Goal: Information Seeking & Learning: Find specific fact

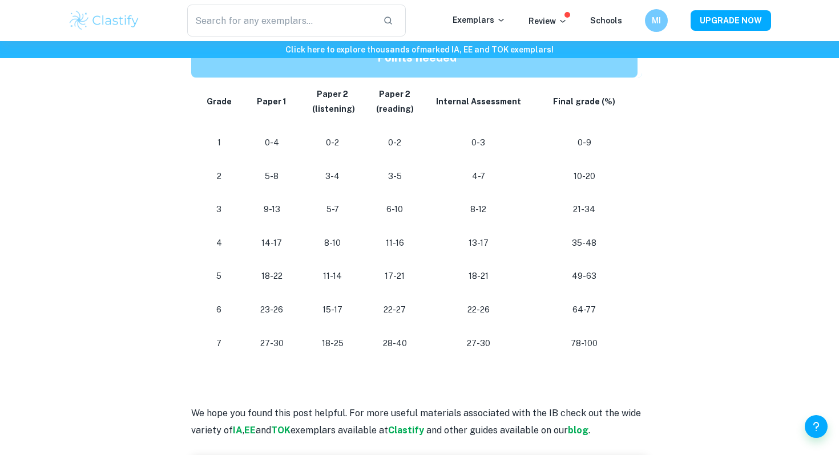
scroll to position [628, 0]
drag, startPoint x: 381, startPoint y: 238, endPoint x: 415, endPoint y: 239, distance: 33.7
click at [415, 239] on td "11-16" at bounding box center [395, 243] width 62 height 34
drag, startPoint x: 324, startPoint y: 243, endPoint x: 376, endPoint y: 243, distance: 52.5
click at [346, 243] on p "8-10" at bounding box center [332, 242] width 45 height 15
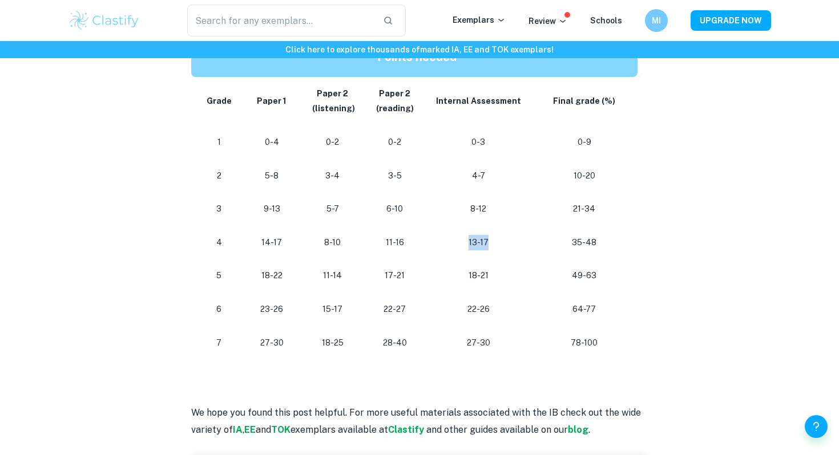
drag, startPoint x: 462, startPoint y: 247, endPoint x: 511, endPoint y: 247, distance: 49.1
click at [494, 247] on p "13-17" at bounding box center [478, 242] width 87 height 15
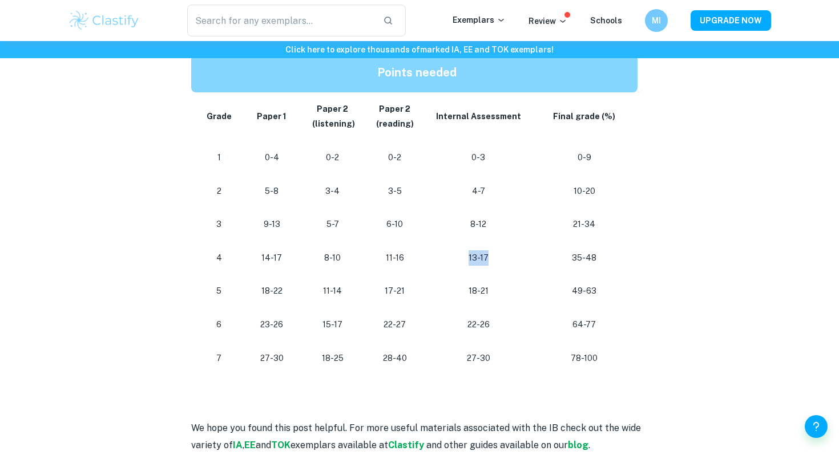
scroll to position [612, 0]
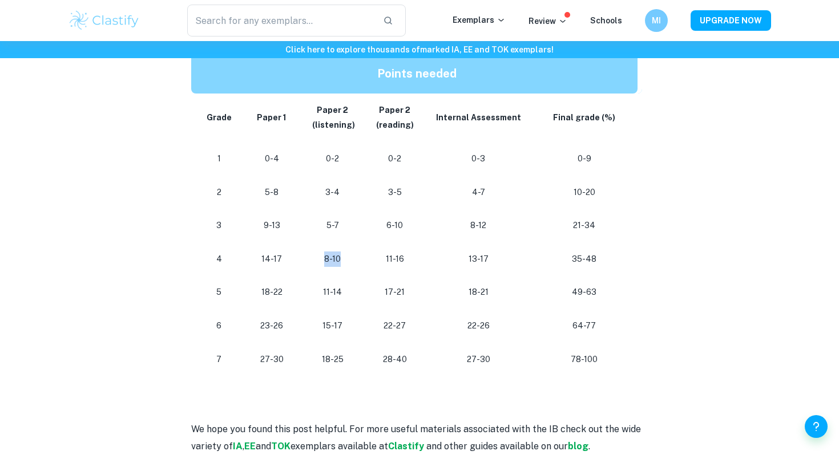
drag, startPoint x: 320, startPoint y: 260, endPoint x: 357, endPoint y: 260, distance: 37.7
click at [357, 260] on td "8-10" at bounding box center [332, 260] width 63 height 34
drag, startPoint x: 320, startPoint y: 292, endPoint x: 361, endPoint y: 292, distance: 40.5
click at [361, 292] on td "11-14" at bounding box center [332, 293] width 63 height 34
click at [334, 292] on p "11-14" at bounding box center [332, 292] width 45 height 15
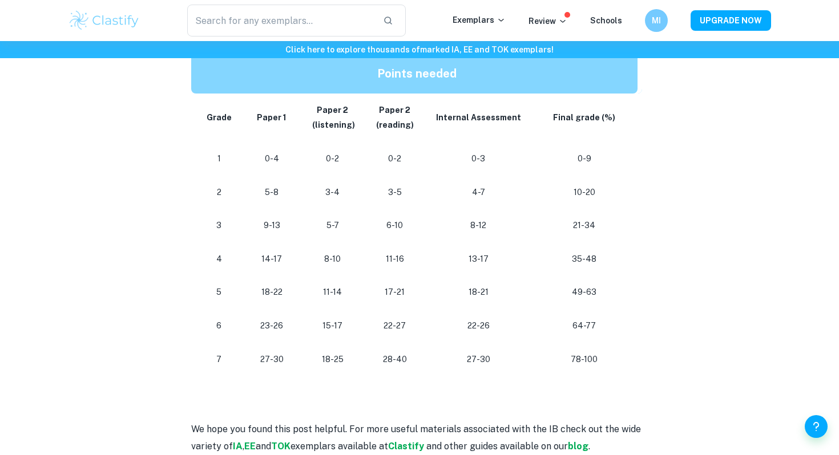
drag, startPoint x: 320, startPoint y: 294, endPoint x: 349, endPoint y: 294, distance: 28.5
click at [332, 294] on p "11-14" at bounding box center [332, 292] width 45 height 15
click at [324, 294] on p "11-14" at bounding box center [332, 292] width 45 height 15
drag, startPoint x: 324, startPoint y: 294, endPoint x: 366, endPoint y: 294, distance: 41.7
click at [366, 294] on tr "[PHONE_NUMBER] [PHONE_NUMBER] 49-63" at bounding box center [416, 293] width 451 height 34
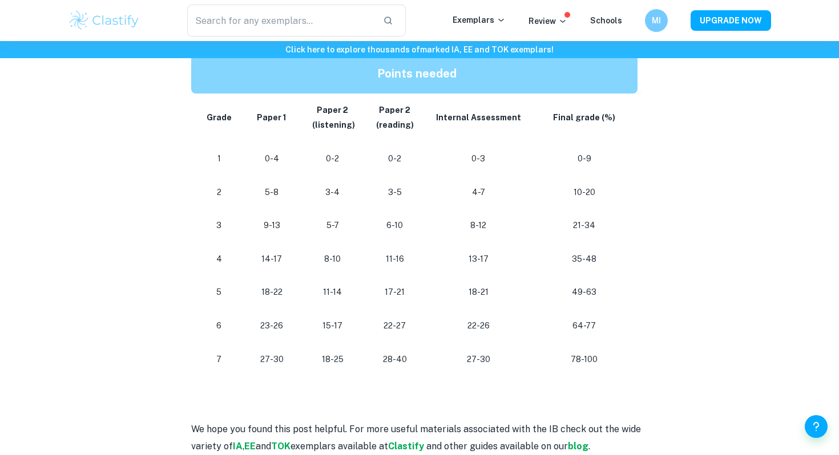
click at [503, 294] on p "18-21" at bounding box center [478, 292] width 87 height 15
drag, startPoint x: 320, startPoint y: 294, endPoint x: 386, endPoint y: 294, distance: 65.6
click at [382, 294] on tr "[PHONE_NUMBER] [PHONE_NUMBER] 49-63" at bounding box center [416, 293] width 451 height 34
drag, startPoint x: 571, startPoint y: 291, endPoint x: 623, endPoint y: 295, distance: 51.5
click at [623, 295] on p "49-63" at bounding box center [584, 292] width 88 height 15
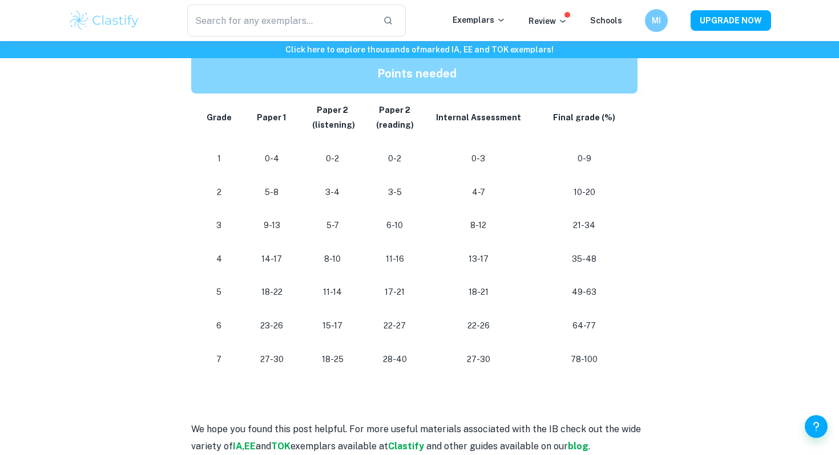
click at [421, 269] on td "11-16" at bounding box center [395, 260] width 62 height 34
drag, startPoint x: 317, startPoint y: 293, endPoint x: 362, endPoint y: 293, distance: 45.1
click at [362, 293] on td "11-14" at bounding box center [332, 293] width 63 height 34
drag, startPoint x: 313, startPoint y: 251, endPoint x: 377, endPoint y: 257, distance: 63.6
click at [376, 255] on tr "4 14-17 8-10 [PHONE_NUMBER] 35-48" at bounding box center [416, 260] width 451 height 34
